Goal: Task Accomplishment & Management: Use online tool/utility

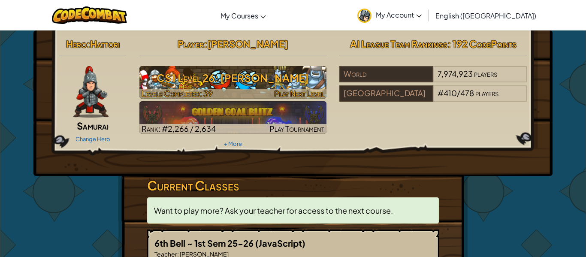
click at [227, 95] on div at bounding box center [232, 94] width 187 height 10
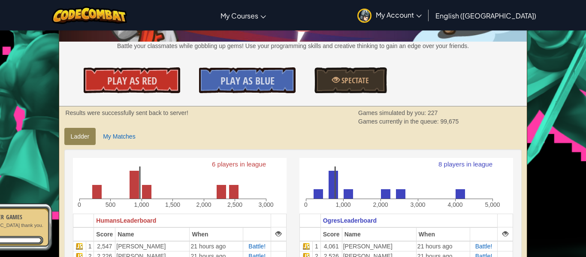
scroll to position [95, 0]
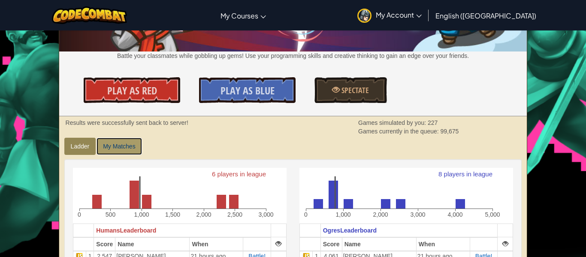
click at [110, 147] on link "My Matches" at bounding box center [118, 146] width 45 height 17
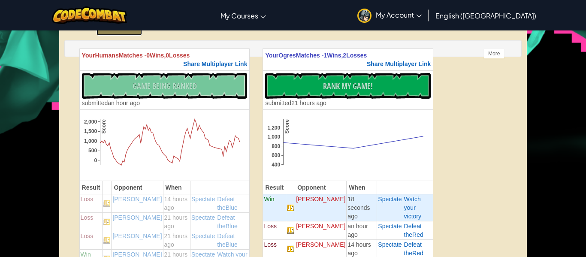
scroll to position [211, 0]
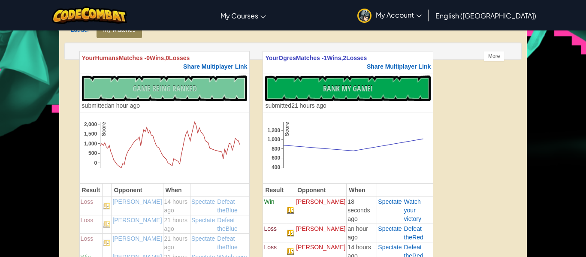
click at [82, 29] on div at bounding box center [89, 15] width 88 height 30
click at [84, 33] on link "Ladder" at bounding box center [80, 29] width 32 height 17
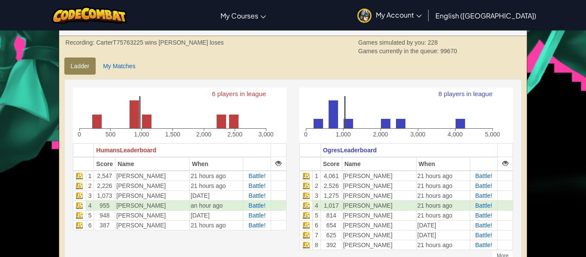
scroll to position [171, 0]
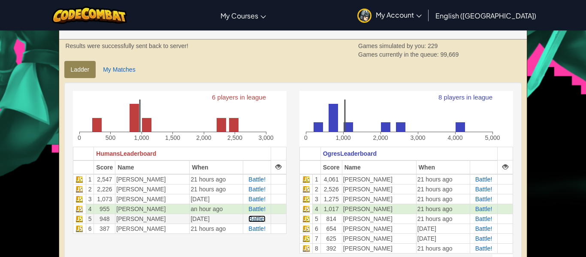
click at [252, 218] on span "Battle!" at bounding box center [256, 218] width 17 height 7
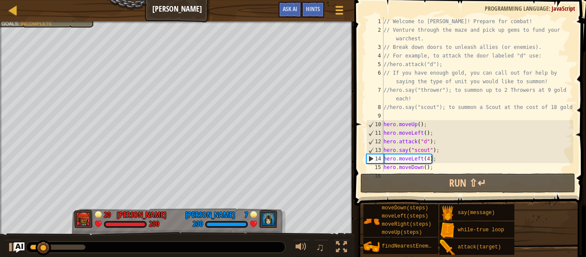
click at [79, 242] on div at bounding box center [155, 246] width 259 height 11
click at [77, 247] on div at bounding box center [57, 246] width 55 height 5
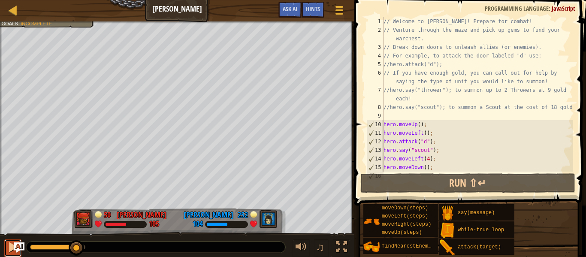
click at [6, 249] on button at bounding box center [12, 248] width 17 height 18
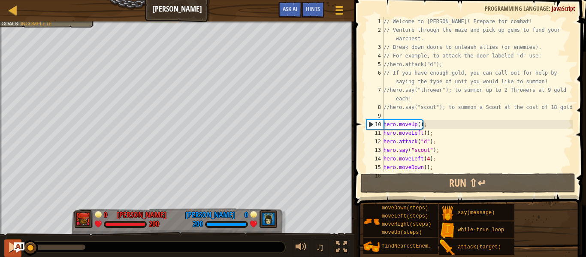
drag, startPoint x: 79, startPoint y: 250, endPoint x: 4, endPoint y: 253, distance: 75.1
click at [4, 253] on div "♫" at bounding box center [177, 245] width 354 height 26
click at [3, 247] on div "♫" at bounding box center [177, 245] width 354 height 26
click at [6, 248] on button at bounding box center [12, 248] width 17 height 18
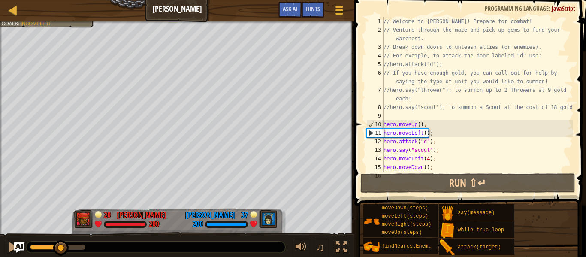
click at [61, 247] on div at bounding box center [57, 246] width 55 height 5
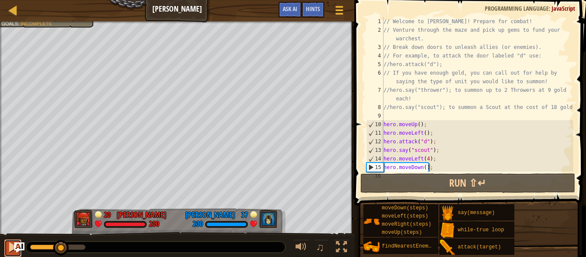
click at [10, 249] on div at bounding box center [12, 246] width 11 height 11
click at [7, 247] on div at bounding box center [12, 246] width 11 height 11
click at [8, 247] on div at bounding box center [12, 246] width 11 height 11
click at [7, 248] on div at bounding box center [12, 246] width 11 height 11
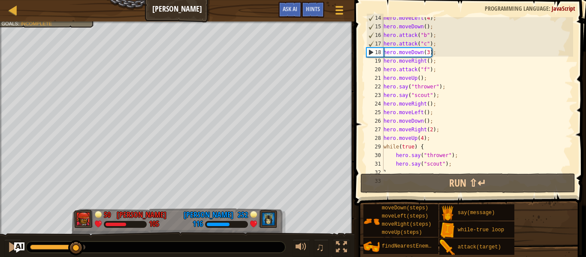
scroll to position [141, 0]
drag, startPoint x: 437, startPoint y: 105, endPoint x: 379, endPoint y: 105, distance: 57.9
click at [379, 105] on div "14 15 16 17 18 19 20 21 22 23 24 25 26 27 28 29 30 31 32 33 hero . moveLeft ( 4…" at bounding box center [468, 94] width 208 height 154
click at [379, 105] on div "24" at bounding box center [374, 103] width 17 height 9
type textarea "hero.moveRight();"
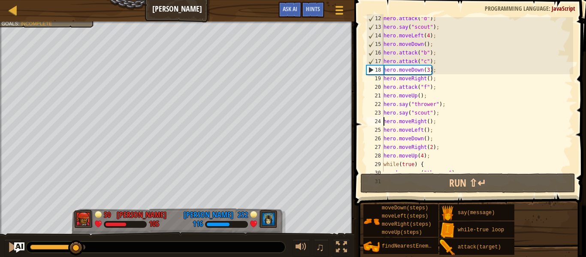
scroll to position [120, 0]
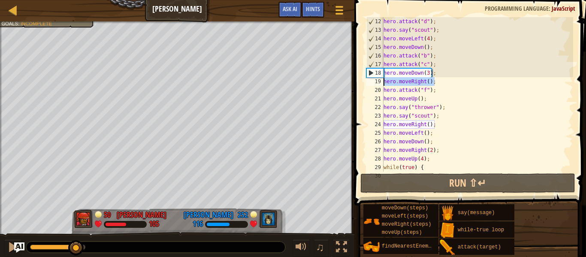
drag, startPoint x: 439, startPoint y: 83, endPoint x: 382, endPoint y: 83, distance: 56.6
click at [382, 83] on div "hero.moveRight(); 12 13 14 15 16 17 18 19 20 21 22 23 24 25 26 27 28 29 30 hero…" at bounding box center [468, 94] width 208 height 154
click at [385, 81] on div "hero . attack ( "d" ) ; hero . say ( "scout" ) ; hero . moveLeft ( 4 ) ; hero .…" at bounding box center [477, 94] width 191 height 154
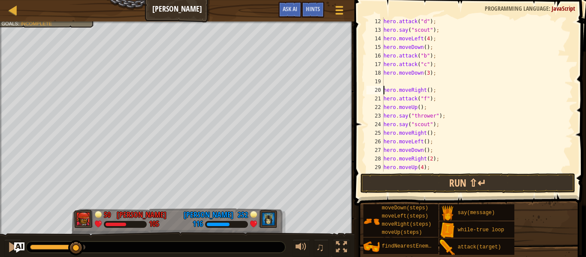
click at [388, 81] on div "hero . attack ( "d" ) ; hero . say ( "scout" ) ; hero . moveLeft ( 4 ) ; hero .…" at bounding box center [477, 102] width 191 height 171
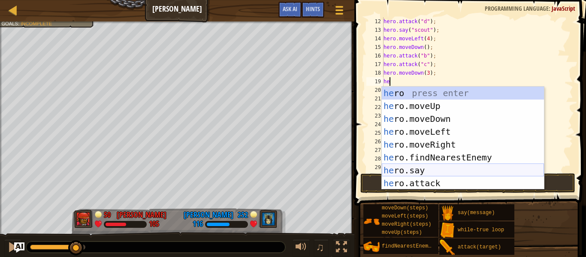
click at [429, 174] on div "he ro press enter he ro.moveUp press enter he ro.moveDown press enter he ro.mov…" at bounding box center [463, 151] width 162 height 129
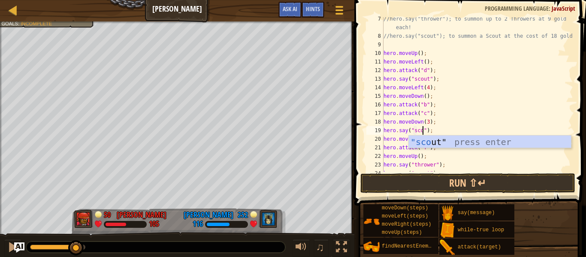
scroll to position [4, 6]
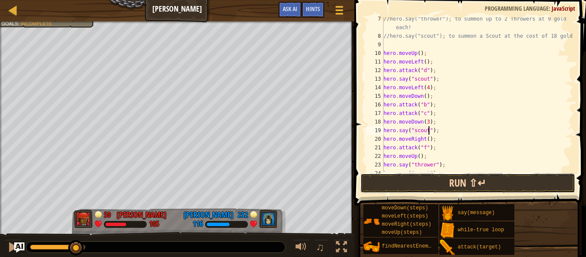
click at [453, 189] on button "Run ⇧↵" at bounding box center [467, 183] width 215 height 20
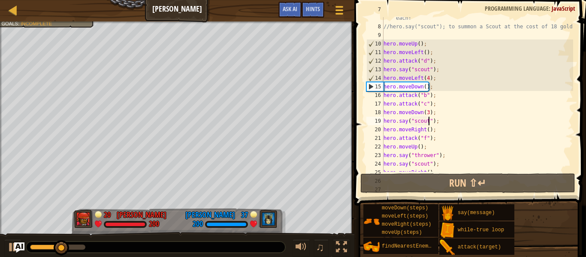
scroll to position [104, 0]
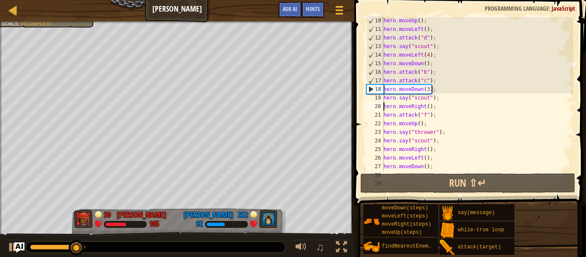
click at [384, 106] on div "hero . moveUp ( ) ; hero . moveLeft ( ) ; hero . attack ( "d" ) ; hero . say ( …" at bounding box center [477, 101] width 191 height 171
type textarea "hero.moveRight();"
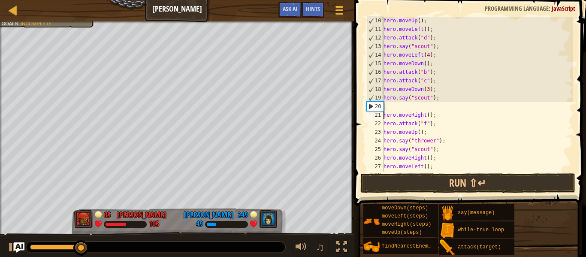
click at [395, 108] on div "hero . moveUp ( ) ; hero . moveLeft ( ) ; hero . attack ( "d" ) ; hero . say ( …" at bounding box center [477, 101] width 191 height 171
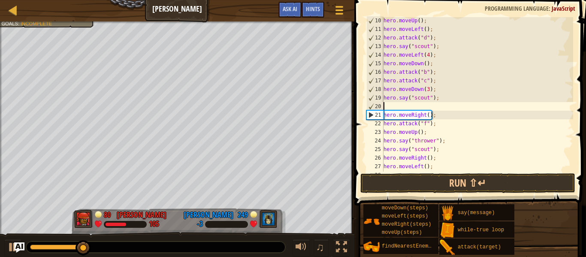
click at [395, 108] on div "hero . moveUp ( ) ; hero . moveLeft ( ) ; hero . attack ( "d" ) ; hero . say ( …" at bounding box center [477, 101] width 191 height 171
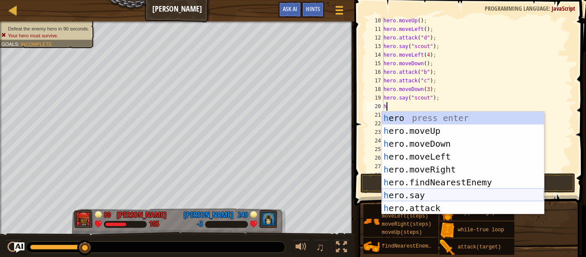
click at [425, 195] on div "h ero press enter h ero.moveUp press enter h ero.moveDown press enter h ero.mov…" at bounding box center [463, 175] width 162 height 129
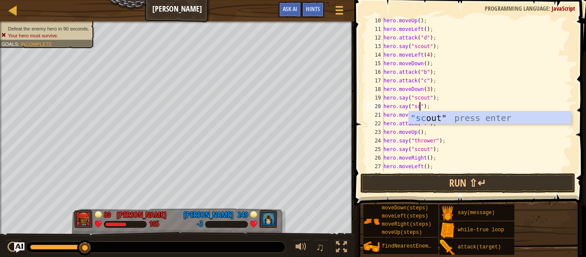
scroll to position [4, 5]
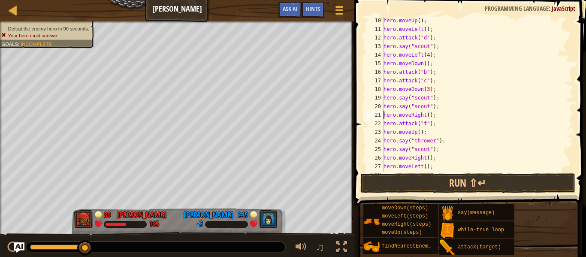
click at [384, 113] on div "hero . moveUp ( ) ; hero . moveLeft ( ) ; hero . attack ( "d" ) ; hero . say ( …" at bounding box center [477, 101] width 191 height 171
type textarea "hero.moveRight();"
click at [389, 117] on div "hero . moveUp ( ) ; hero . moveLeft ( ) ; hero . attack ( "d" ) ; hero . say ( …" at bounding box center [477, 101] width 191 height 171
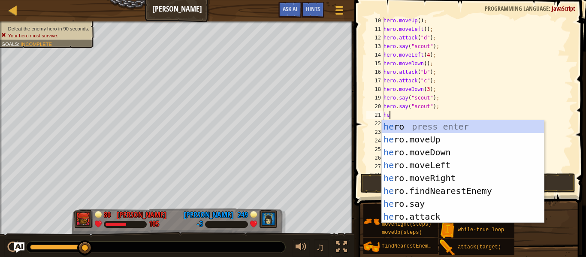
scroll to position [4, 0]
click at [421, 204] on div "he ro press enter he ro.moveUp press enter he ro.moveDown press enter he ro.mov…" at bounding box center [463, 184] width 162 height 129
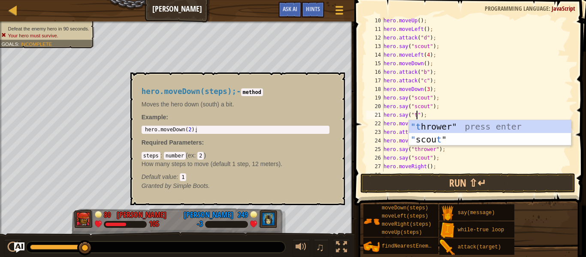
scroll to position [4, 5]
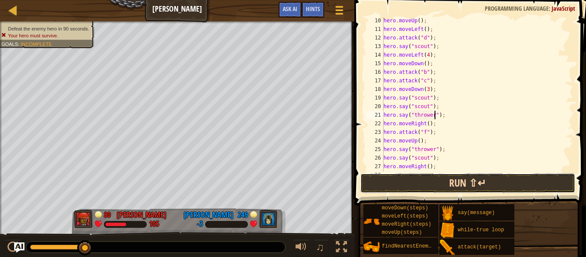
click at [500, 180] on button "Run ⇧↵" at bounding box center [467, 183] width 215 height 20
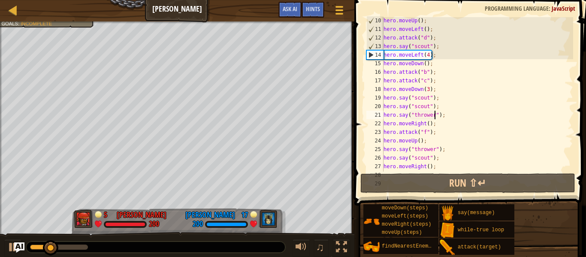
click at [81, 246] on div at bounding box center [59, 246] width 58 height 5
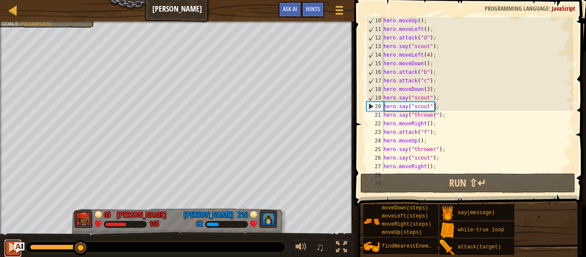
click at [10, 246] on div at bounding box center [12, 246] width 11 height 11
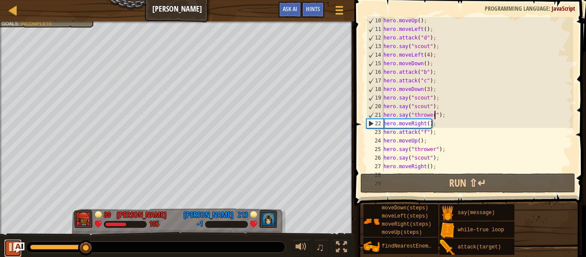
click at [9, 245] on div at bounding box center [12, 246] width 11 height 11
click at [384, 123] on div "hero . moveUp ( ) ; hero . moveLeft ( ) ; hero . attack ( "d" ) ; hero . say ( …" at bounding box center [477, 101] width 191 height 171
type textarea "hero.moveRight();"
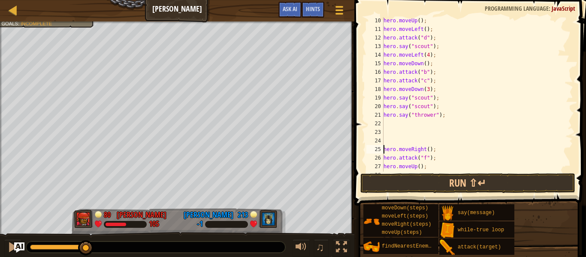
click at [389, 123] on div "hero . moveUp ( ) ; hero . moveLeft ( ) ; hero . attack ( "d" ) ; hero . say ( …" at bounding box center [477, 101] width 191 height 171
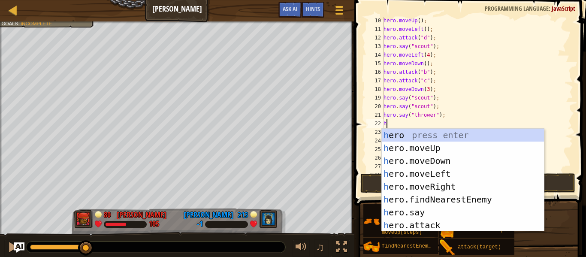
scroll to position [4, 0]
click at [436, 213] on div "he ro press enter he ro.moveUp press enter he ro.moveDown press enter he ro.mov…" at bounding box center [463, 193] width 162 height 129
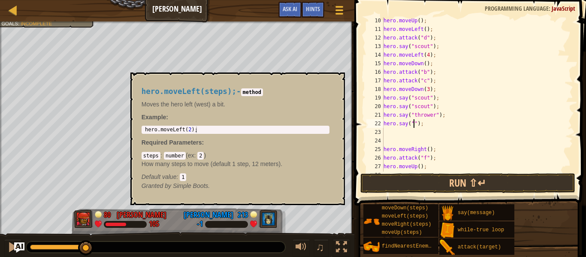
scroll to position [4, 5]
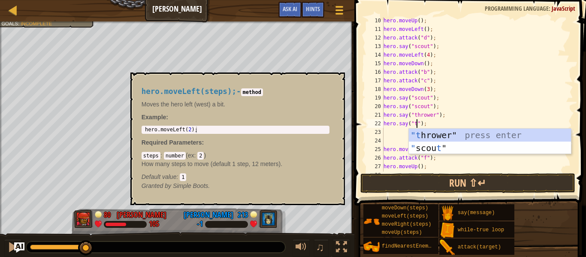
type textarea "hero.say("thrower");"
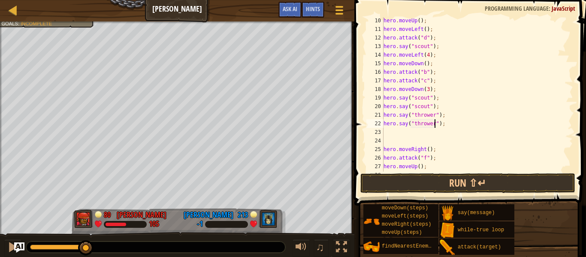
click at [387, 132] on div "hero . moveUp ( ) ; hero . moveLeft ( ) ; hero . attack ( "d" ) ; hero . say ( …" at bounding box center [477, 101] width 191 height 171
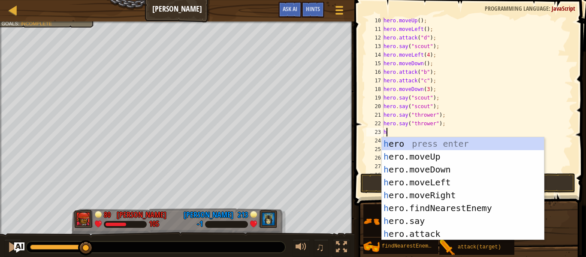
scroll to position [4, 0]
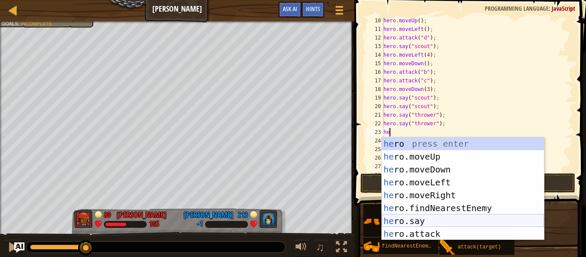
click at [422, 219] on div "he ro press enter he ro.moveUp press enter he ro.moveDown press enter he ro.mov…" at bounding box center [463, 201] width 162 height 129
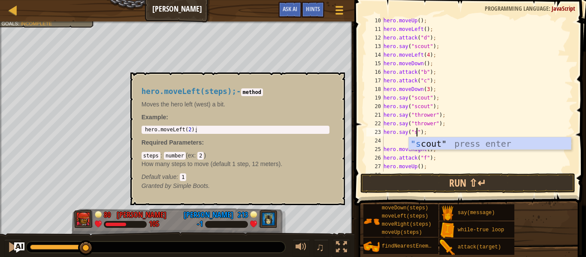
scroll to position [4, 5]
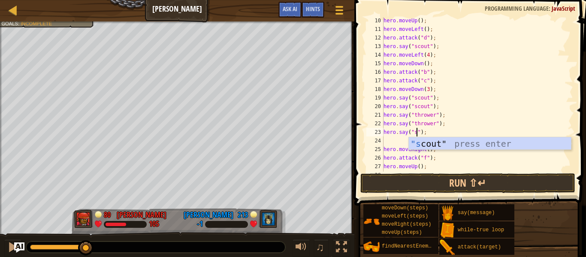
type textarea "hero.say("scout");"
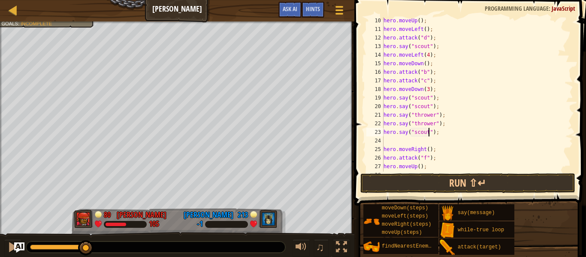
click at [426, 142] on div "hero . moveUp ( ) ; hero . moveLeft ( ) ; hero . attack ( "d" ) ; hero . say ( …" at bounding box center [477, 101] width 191 height 171
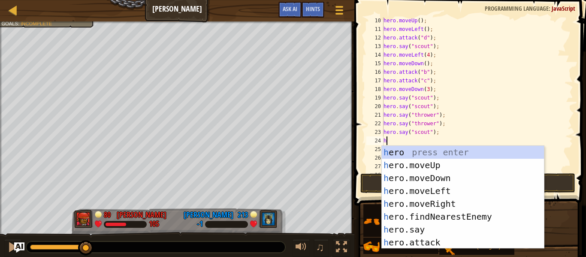
scroll to position [4, 0]
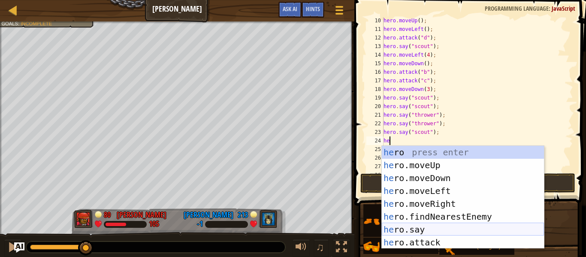
click at [455, 228] on div "he ro press enter he ro.moveUp press enter he ro.moveDown press enter he ro.mov…" at bounding box center [463, 210] width 162 height 129
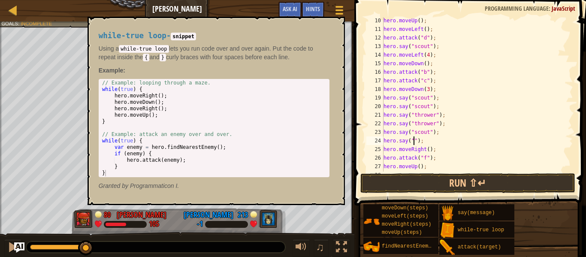
scroll to position [4, 5]
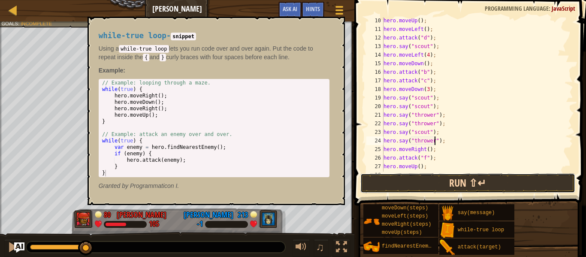
click at [496, 187] on button "Run ⇧↵" at bounding box center [467, 183] width 215 height 20
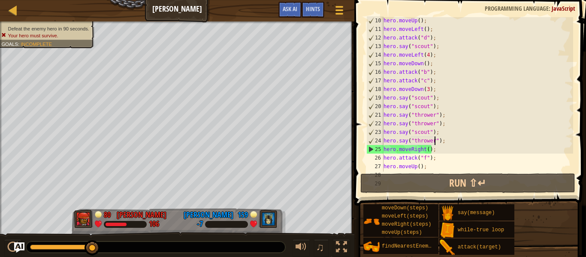
click at [0, 251] on div "♫" at bounding box center [177, 245] width 354 height 26
click at [5, 249] on button at bounding box center [12, 248] width 17 height 18
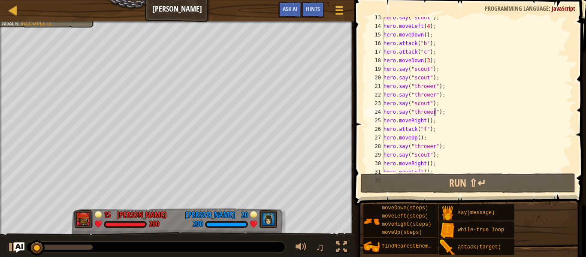
scroll to position [138, 0]
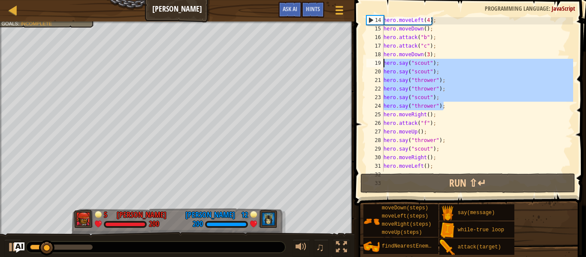
drag, startPoint x: 452, startPoint y: 109, endPoint x: 382, endPoint y: 63, distance: 83.2
click at [382, 63] on div "hero.say("thrower"); 14 15 16 17 18 19 20 21 22 23 24 25 26 27 28 29 30 31 32 3…" at bounding box center [468, 94] width 208 height 154
type textarea "hero.say("scout"); hero.say("scout");"
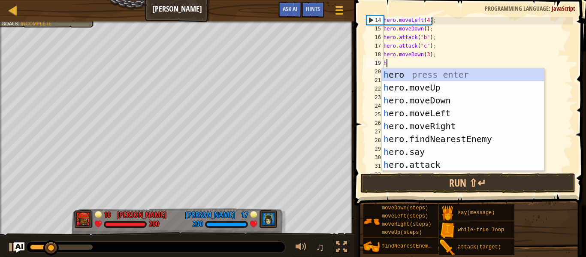
scroll to position [4, 0]
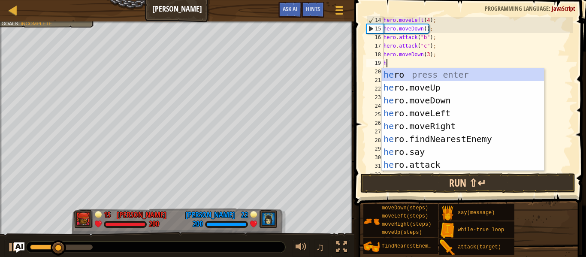
type textarea "h"
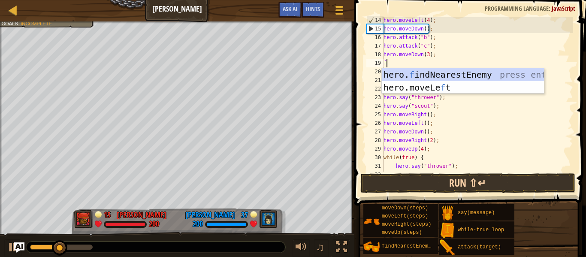
type textarea "fi"
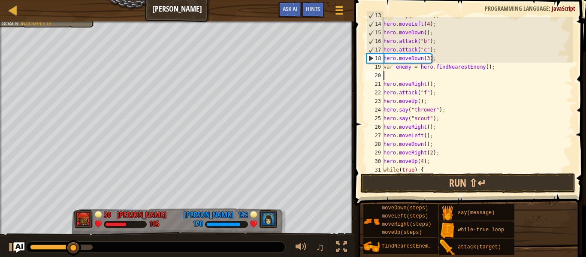
scroll to position [130, 0]
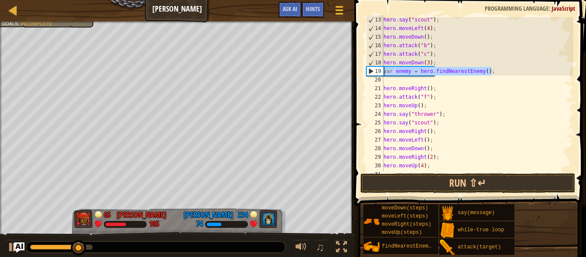
drag, startPoint x: 497, startPoint y: 74, endPoint x: 377, endPoint y: 72, distance: 120.0
click at [377, 72] on div "13 14 15 16 17 18 19 20 21 22 23 24 25 26 27 28 29 30 31 32 hero . say ( "scout…" at bounding box center [468, 94] width 208 height 154
type textarea "var enemy = hero.findNearestEnemy();"
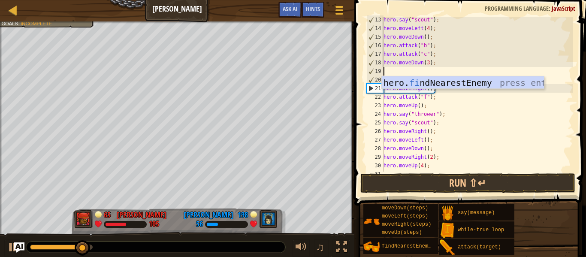
type textarea "w"
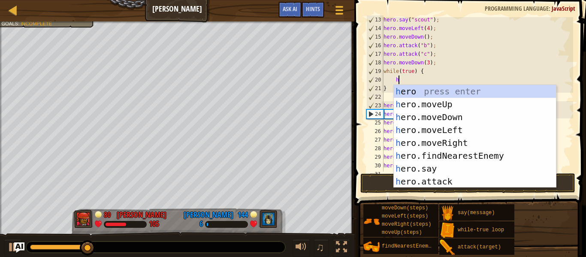
scroll to position [4, 2]
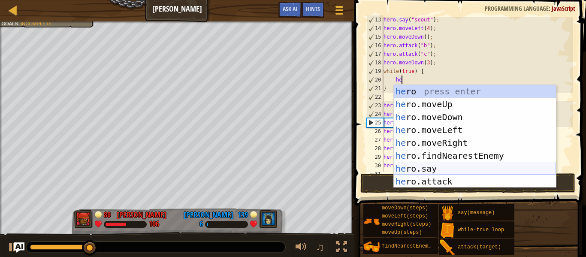
click at [415, 166] on div "he ro press enter he ro.moveUp press enter he ro.moveDown press enter he ro.mov…" at bounding box center [475, 149] width 162 height 129
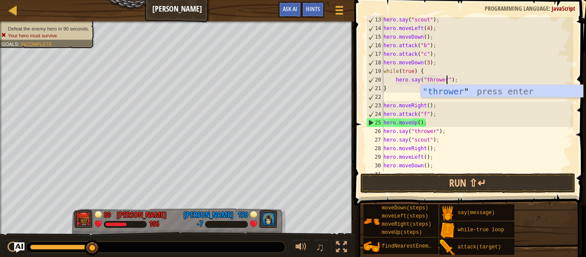
scroll to position [4, 9]
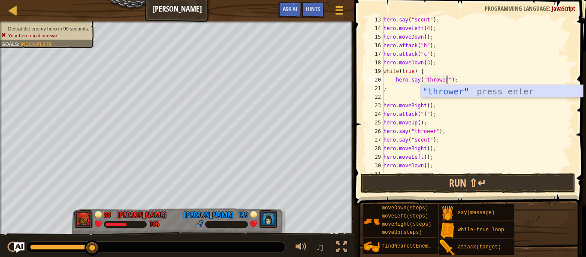
click at [450, 91] on div ""thrower " press enter" at bounding box center [502, 104] width 162 height 39
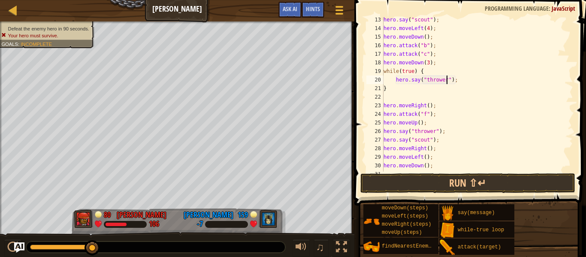
click at [385, 89] on div "hero . say ( "scout" ) ; hero . moveLeft ( 4 ) ; hero . moveDown ( ) ; hero . a…" at bounding box center [477, 100] width 191 height 171
type textarea "}"
click at [389, 89] on div "hero . say ( "scout" ) ; hero . moveLeft ( 4 ) ; hero . moveDown ( ) ; hero . a…" at bounding box center [477, 100] width 191 height 171
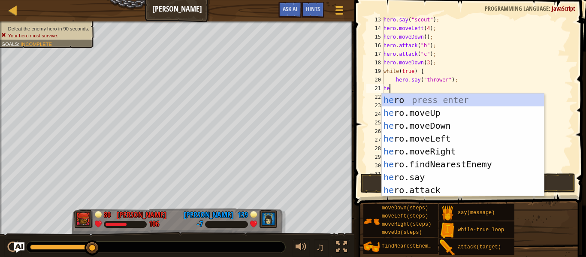
scroll to position [4, 0]
click at [427, 177] on div "he ro press enter he ro.moveUp press enter he ro.moveDown press enter he ro.mov…" at bounding box center [463, 157] width 162 height 129
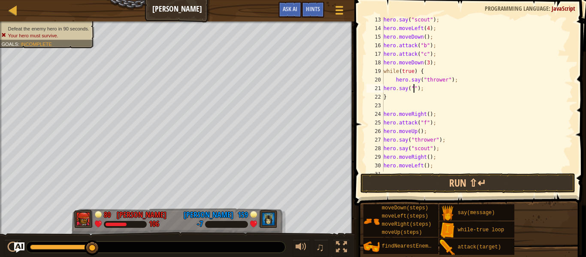
scroll to position [4, 5]
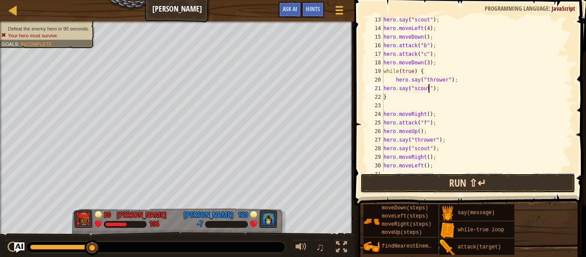
click at [500, 176] on button "Run ⇧↵" at bounding box center [467, 183] width 215 height 20
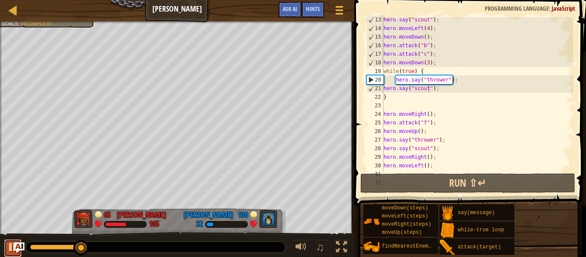
click at [6, 248] on button at bounding box center [12, 248] width 17 height 18
click at [428, 63] on div "hero . say ( "scout" ) ; hero . moveLeft ( 4 ) ; hero . moveDown ( ) ; hero . a…" at bounding box center [477, 100] width 191 height 171
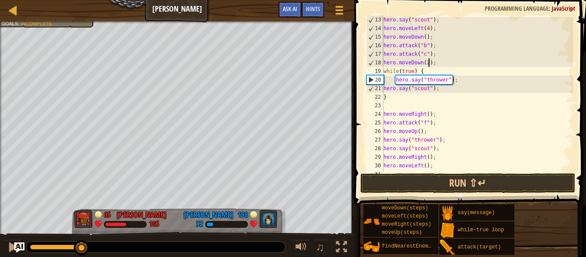
scroll to position [4, 6]
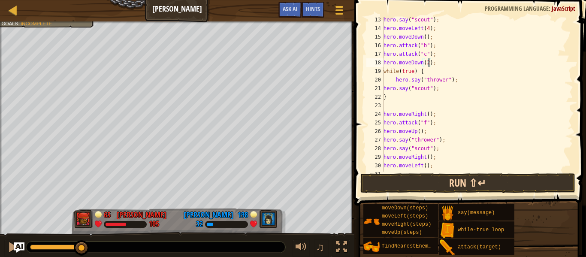
type textarea "hero.moveDown(2);"
click at [474, 182] on button "Run ⇧↵" at bounding box center [467, 183] width 215 height 20
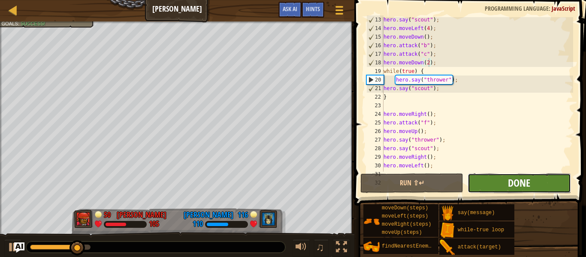
click at [510, 184] on span "Done" at bounding box center [519, 183] width 22 height 14
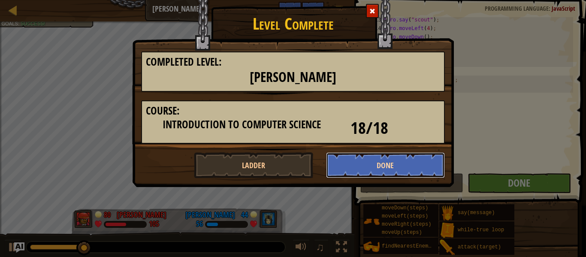
click at [394, 174] on button "Done" at bounding box center [385, 165] width 119 height 26
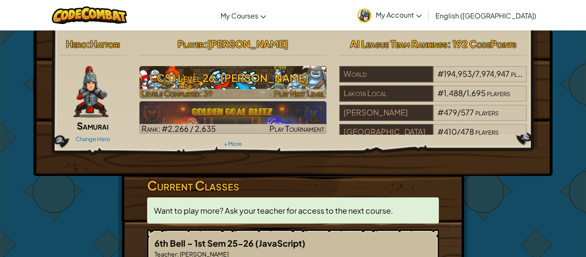
click at [295, 93] on span "Play Next Level" at bounding box center [299, 93] width 50 height 10
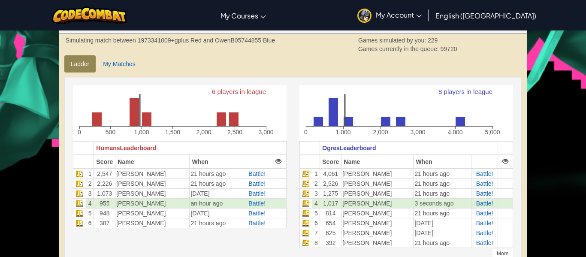
scroll to position [195, 0]
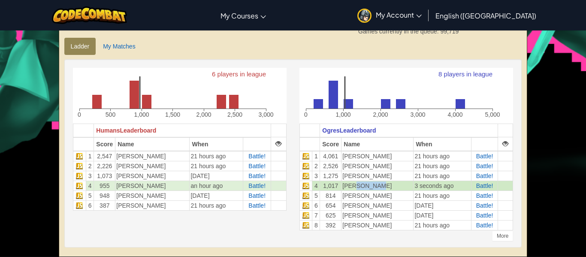
drag, startPoint x: 377, startPoint y: 184, endPoint x: 354, endPoint y: 185, distance: 23.2
click at [354, 185] on td "[PERSON_NAME]" at bounding box center [377, 185] width 72 height 10
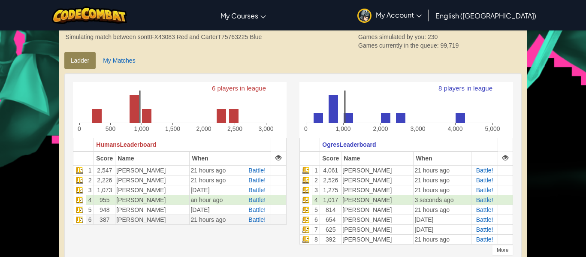
scroll to position [180, 0]
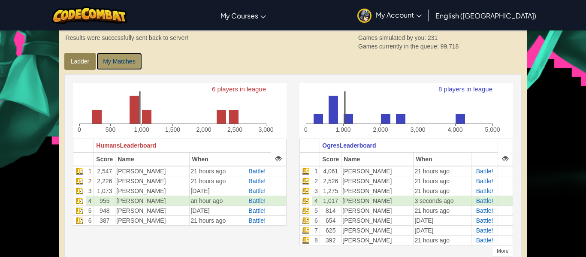
click at [122, 67] on link "My Matches" at bounding box center [118, 61] width 45 height 17
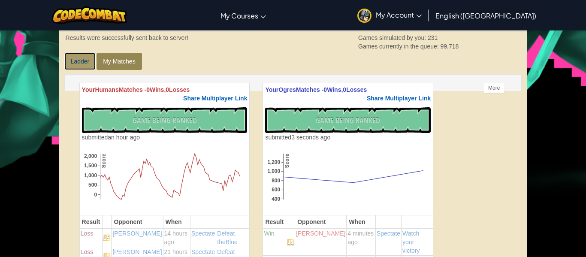
click at [88, 68] on link "Ladder" at bounding box center [80, 61] width 32 height 17
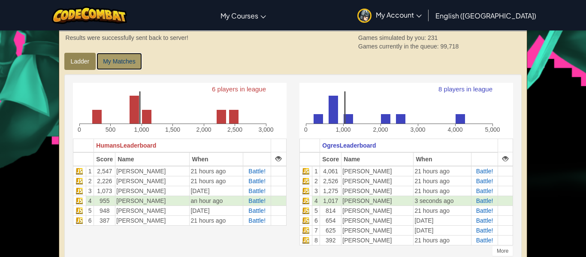
click at [136, 68] on link "My Matches" at bounding box center [118, 61] width 45 height 17
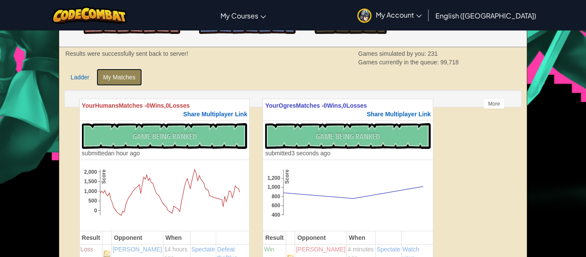
scroll to position [163, 0]
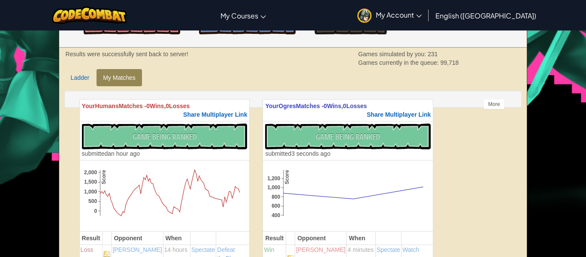
click at [82, 81] on link "Ladder" at bounding box center [80, 77] width 32 height 17
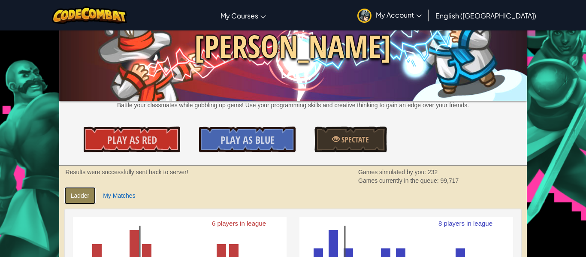
scroll to position [0, 0]
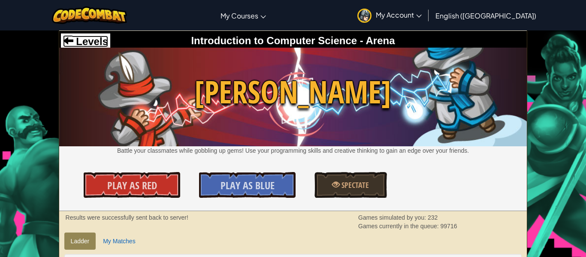
click at [95, 36] on span "Levels" at bounding box center [90, 42] width 35 height 12
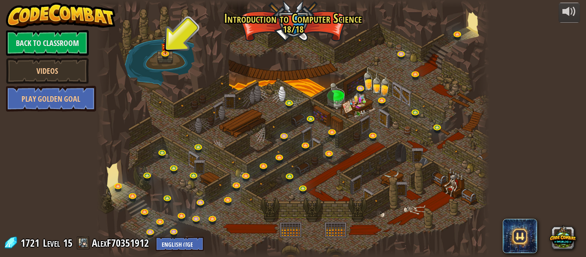
click at [471, 20] on div at bounding box center [292, 128] width 393 height 257
click at [165, 48] on img at bounding box center [165, 41] width 9 height 24
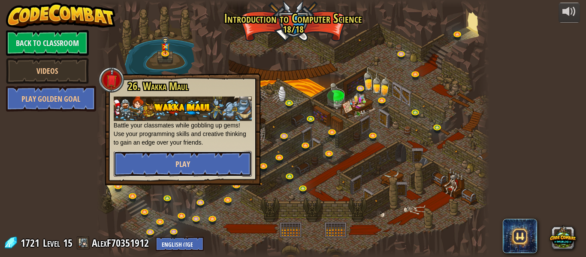
click at [164, 159] on button "Play" at bounding box center [183, 164] width 138 height 26
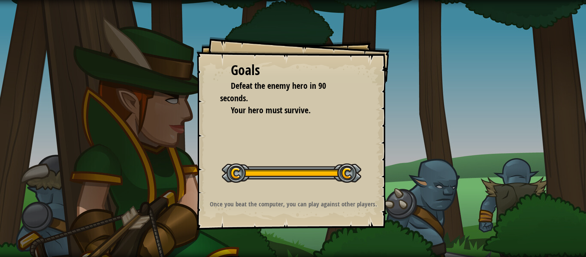
click at [385, 180] on div "Goals Defeat the enemy hero in 90 seconds. Your hero must survive. Start Level …" at bounding box center [292, 133] width 193 height 193
click at [251, 173] on div at bounding box center [291, 172] width 139 height 19
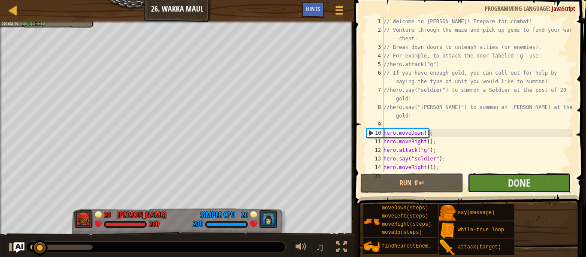
click at [498, 189] on button "Done" at bounding box center [518, 183] width 103 height 20
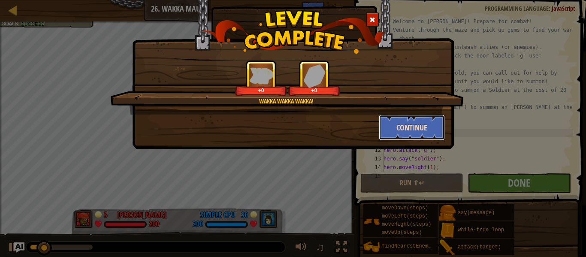
click at [385, 132] on button "Continue" at bounding box center [412, 127] width 66 height 26
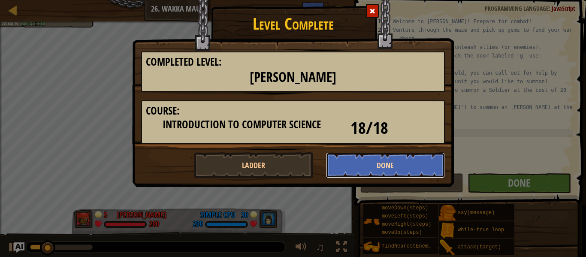
click at [387, 161] on button "Done" at bounding box center [385, 165] width 119 height 26
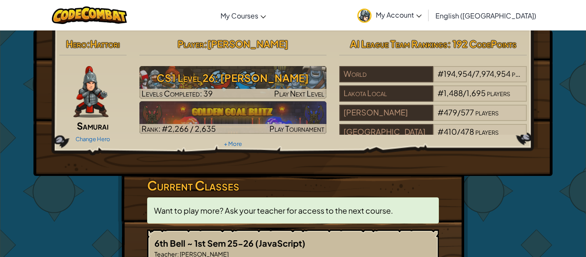
click at [243, 144] on div "Player : Alex French CS1 Level 26: Wakka Maul Levels Completed: 39 Play Next Le…" at bounding box center [233, 92] width 200 height 115
click at [238, 144] on link "+ More" at bounding box center [233, 143] width 18 height 7
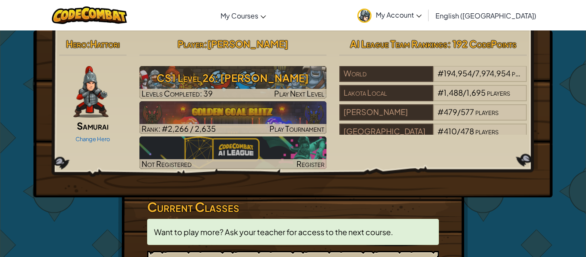
scroll to position [28, 0]
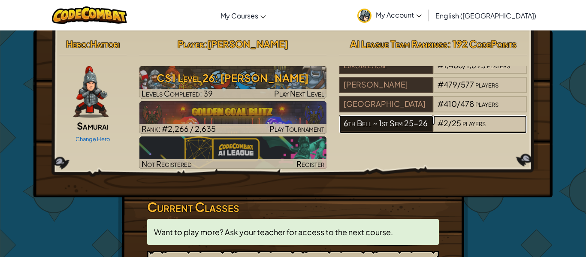
click at [415, 124] on div "6th Bell ~ 1st Sem 25-26" at bounding box center [385, 123] width 93 height 16
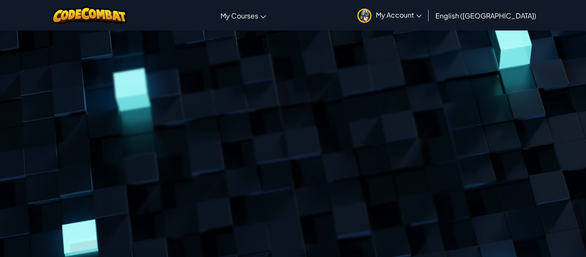
scroll to position [53, 0]
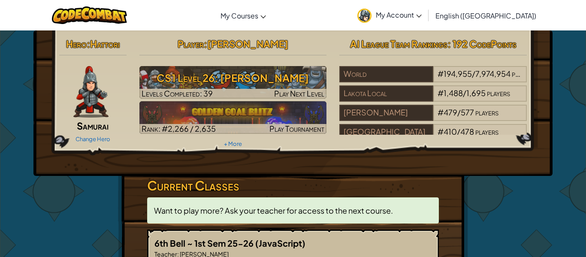
scroll to position [28, 0]
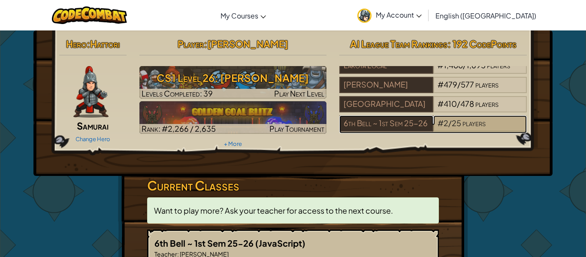
click at [460, 120] on span "25" at bounding box center [455, 123] width 9 height 10
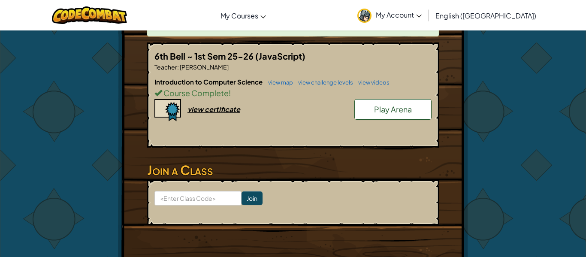
scroll to position [182, 0]
